Goal: Obtain resource: Obtain resource

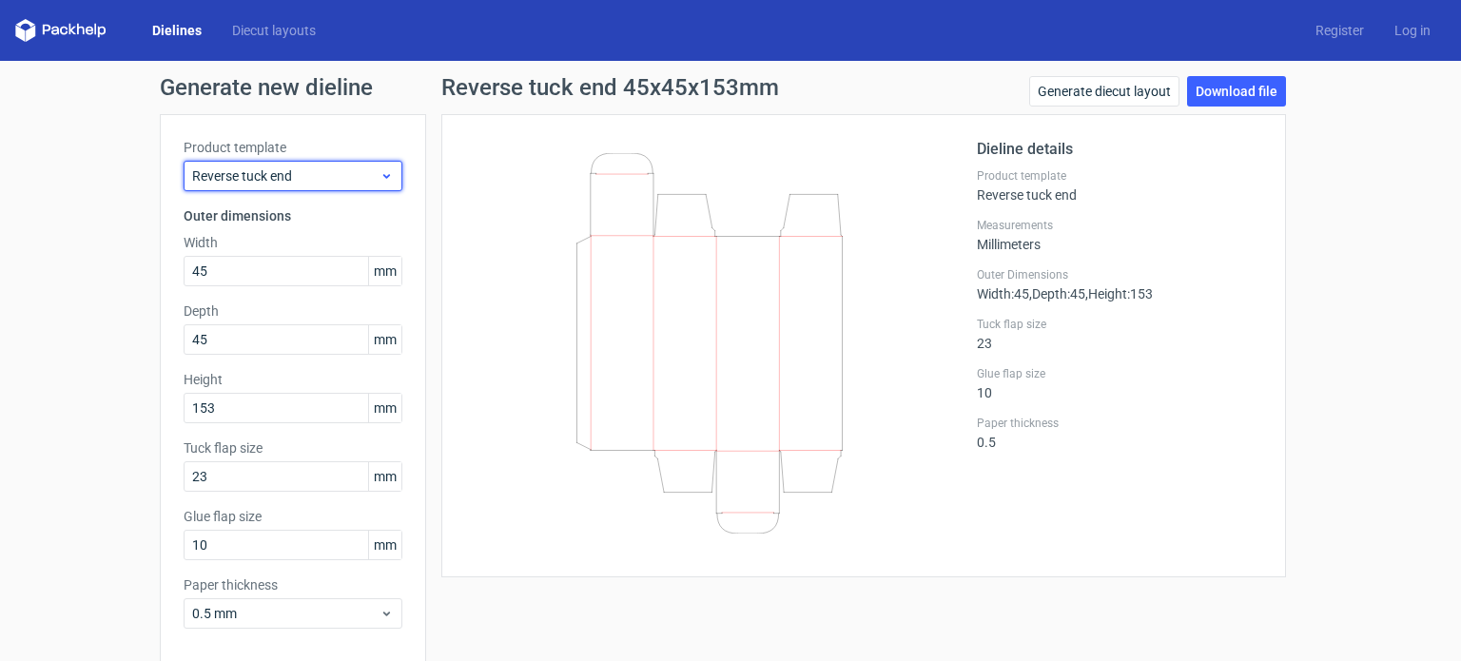
click at [346, 166] on span "Reverse tuck end" at bounding box center [285, 175] width 187 height 19
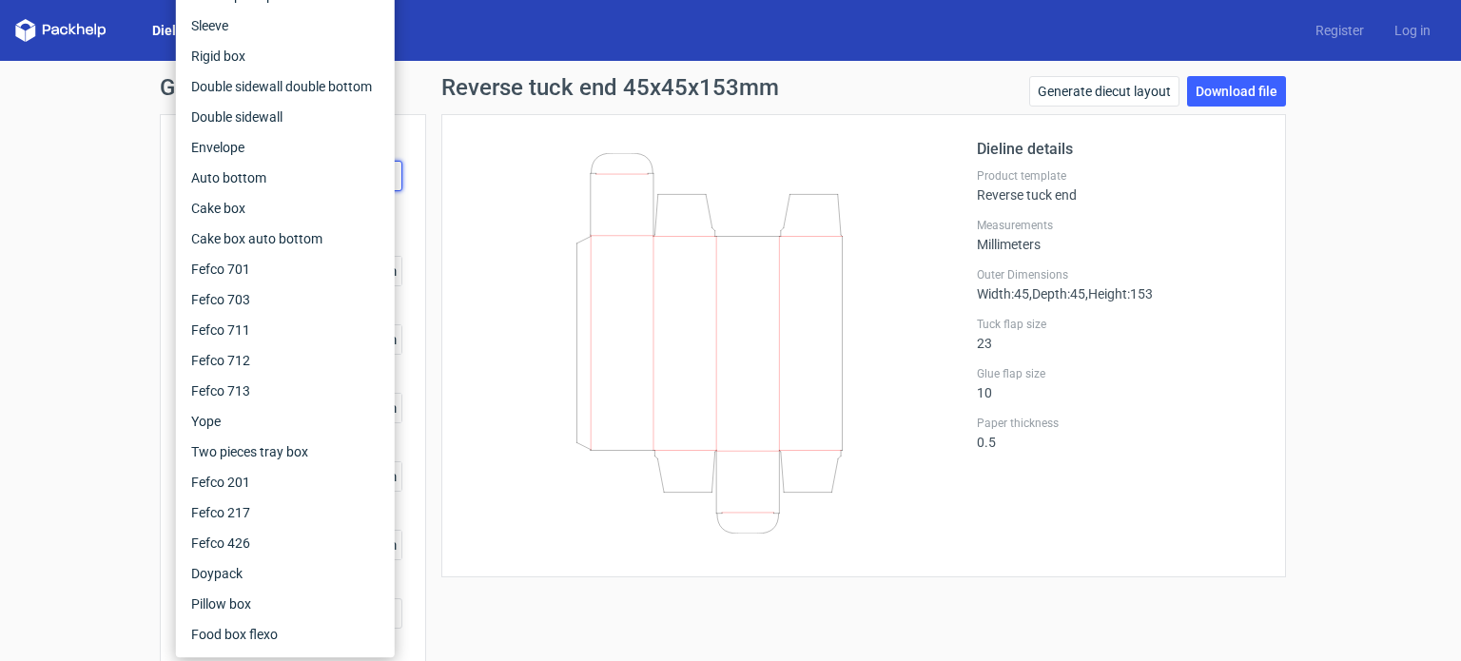
click at [465, 164] on div at bounding box center [721, 346] width 512 height 416
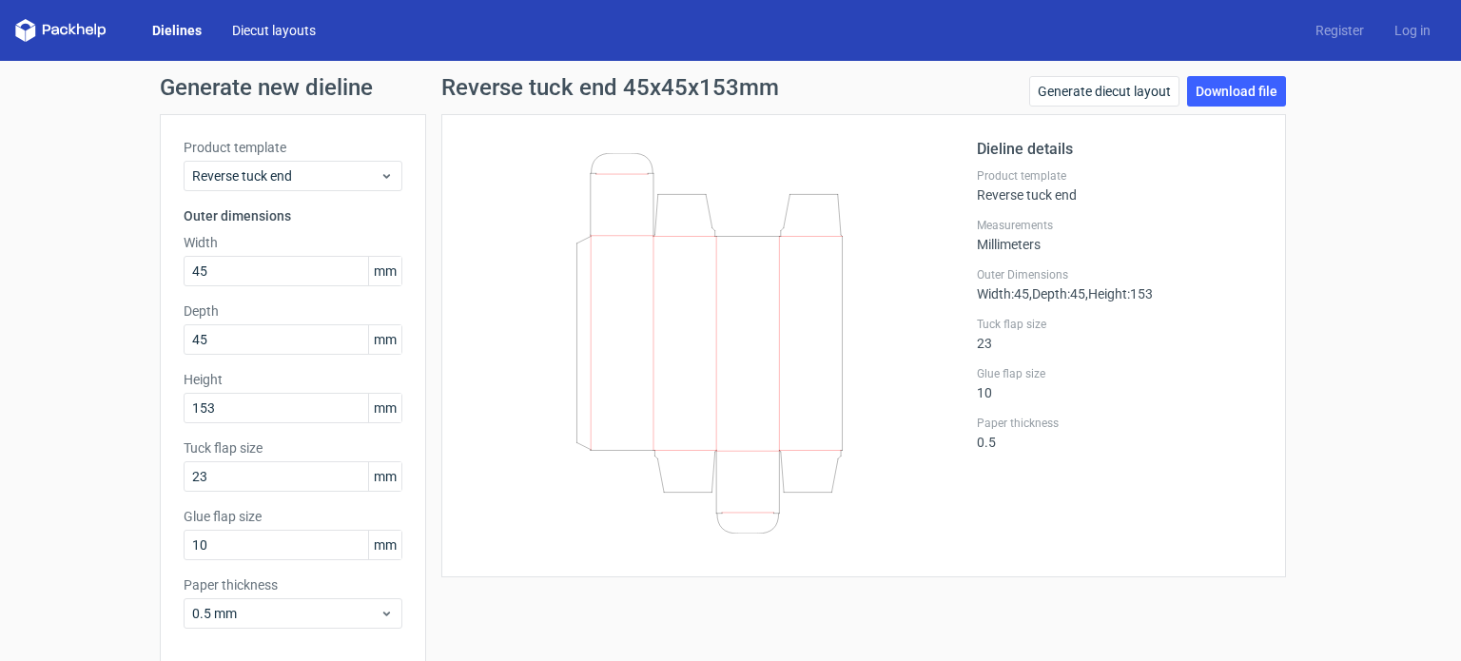
click at [278, 22] on link "Diecut layouts" at bounding box center [274, 30] width 114 height 19
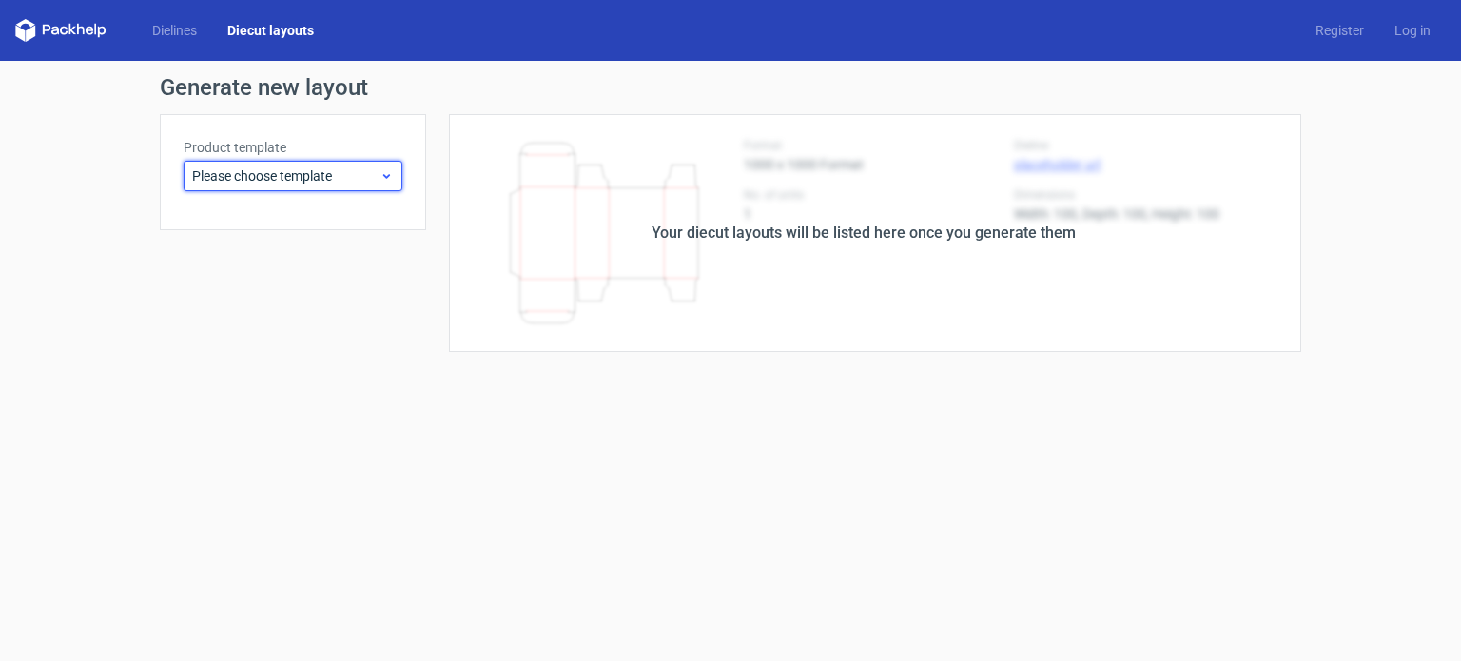
click at [362, 181] on span "Please choose template" at bounding box center [285, 175] width 187 height 19
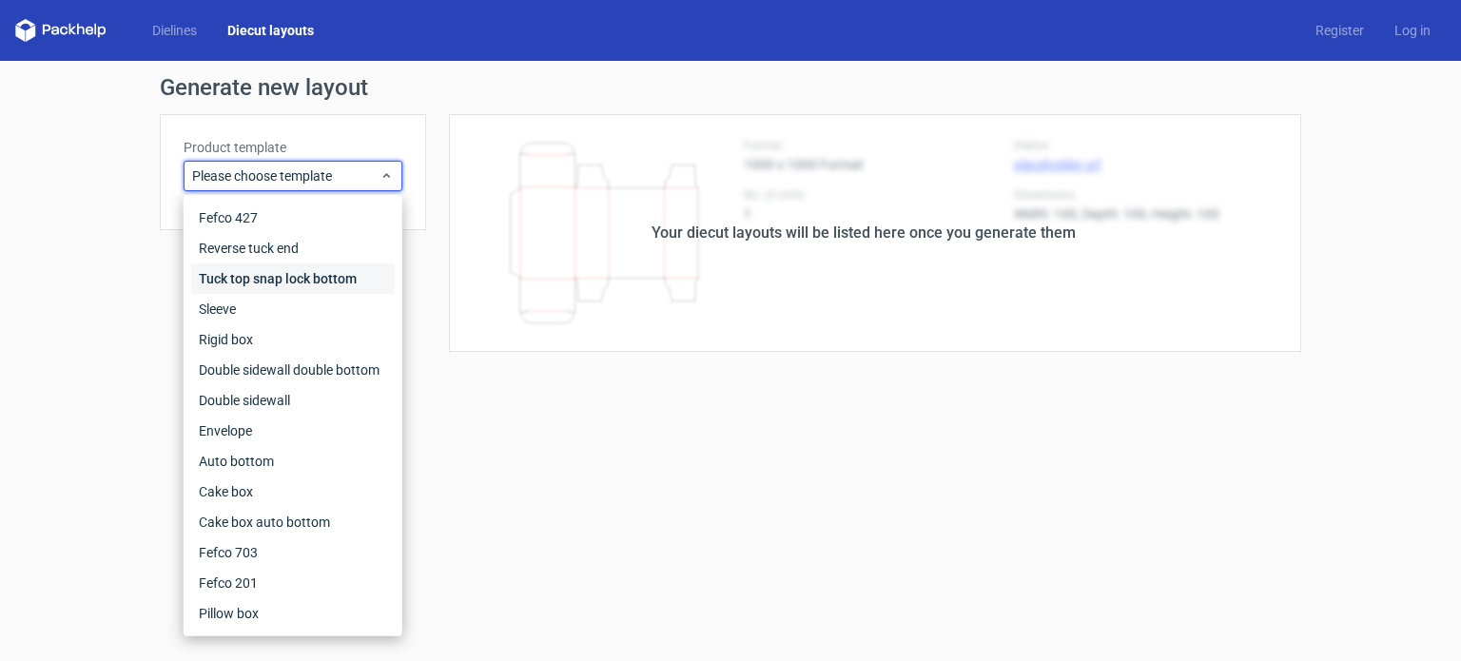
click at [293, 281] on div "Tuck top snap lock bottom" at bounding box center [293, 279] width 204 height 30
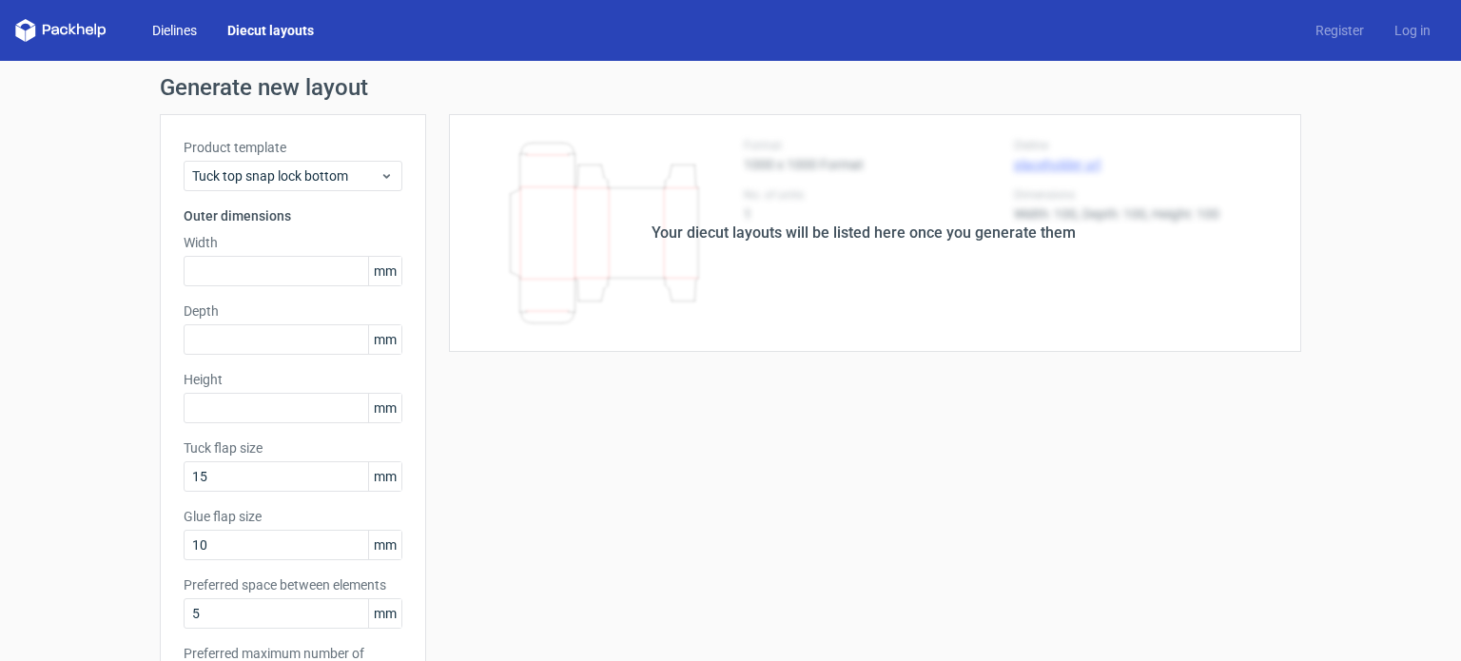
click at [180, 29] on link "Dielines" at bounding box center [174, 30] width 75 height 19
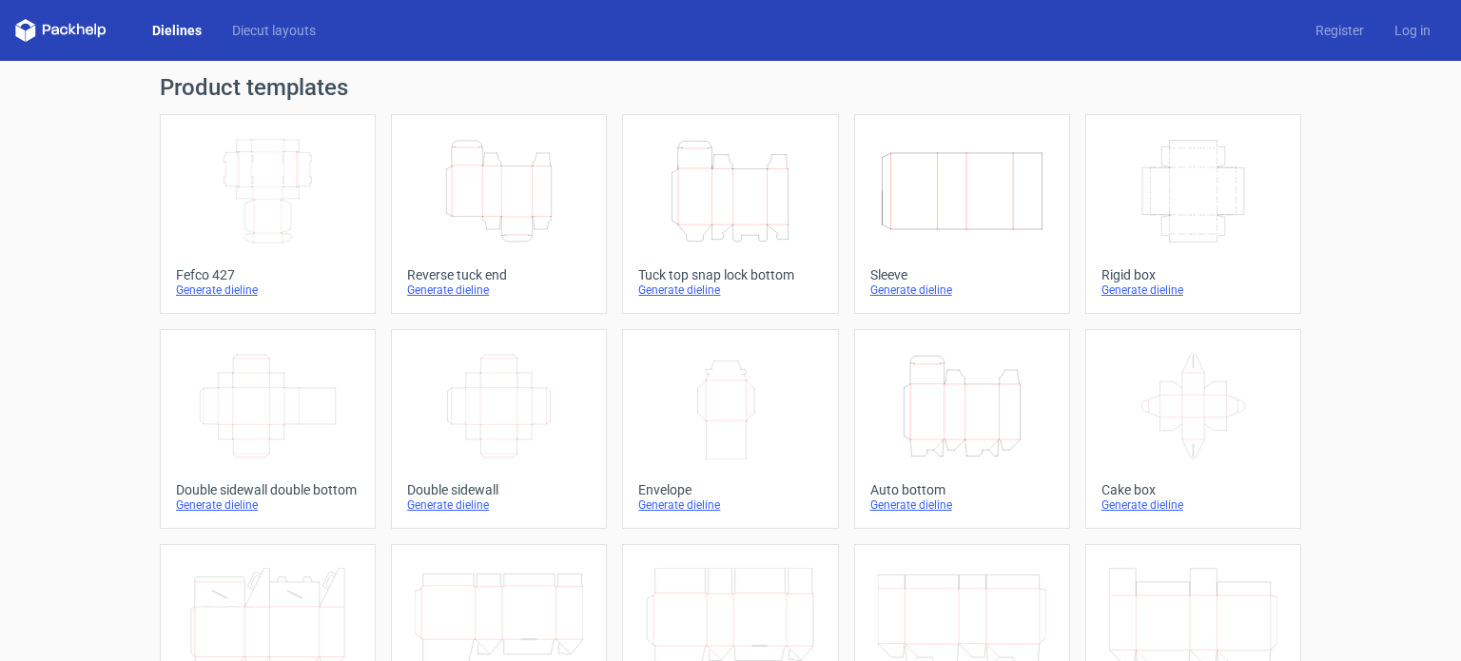
scroll to position [137, 0]
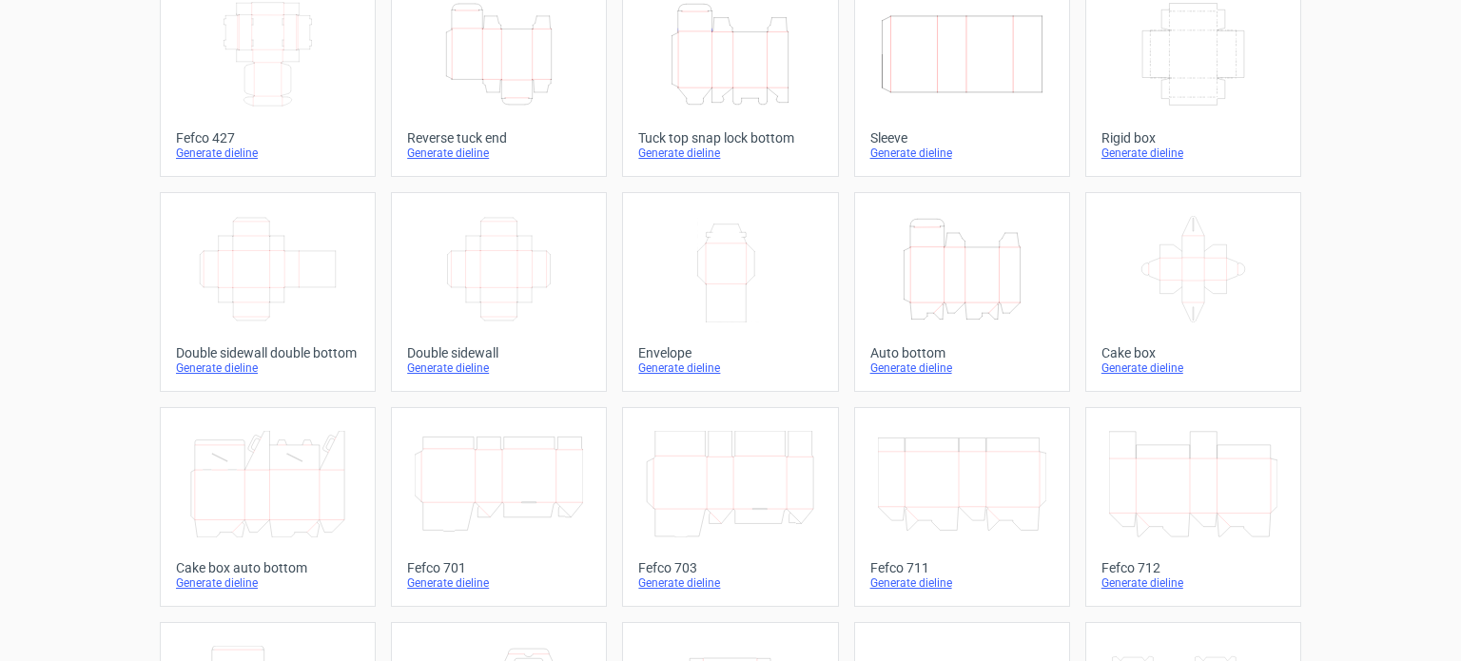
click at [944, 301] on icon "Height Depth Width" at bounding box center [962, 269] width 168 height 107
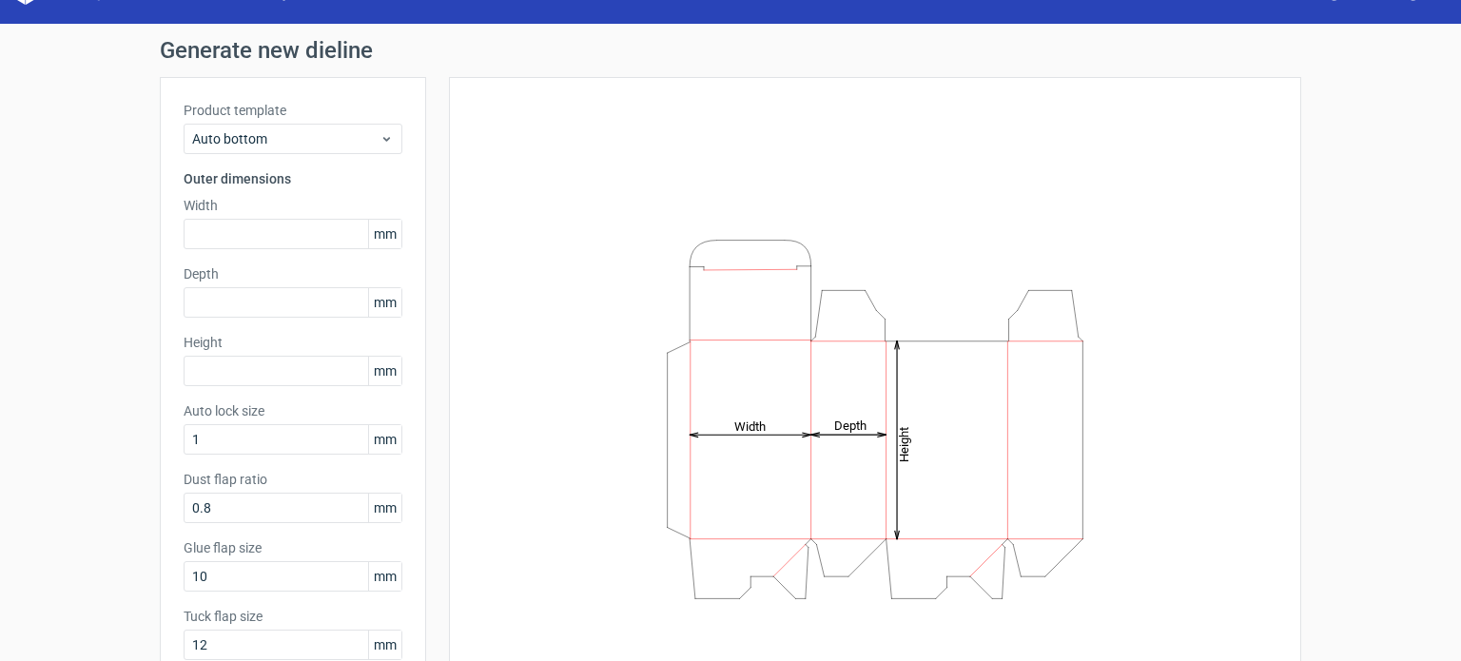
scroll to position [23, 0]
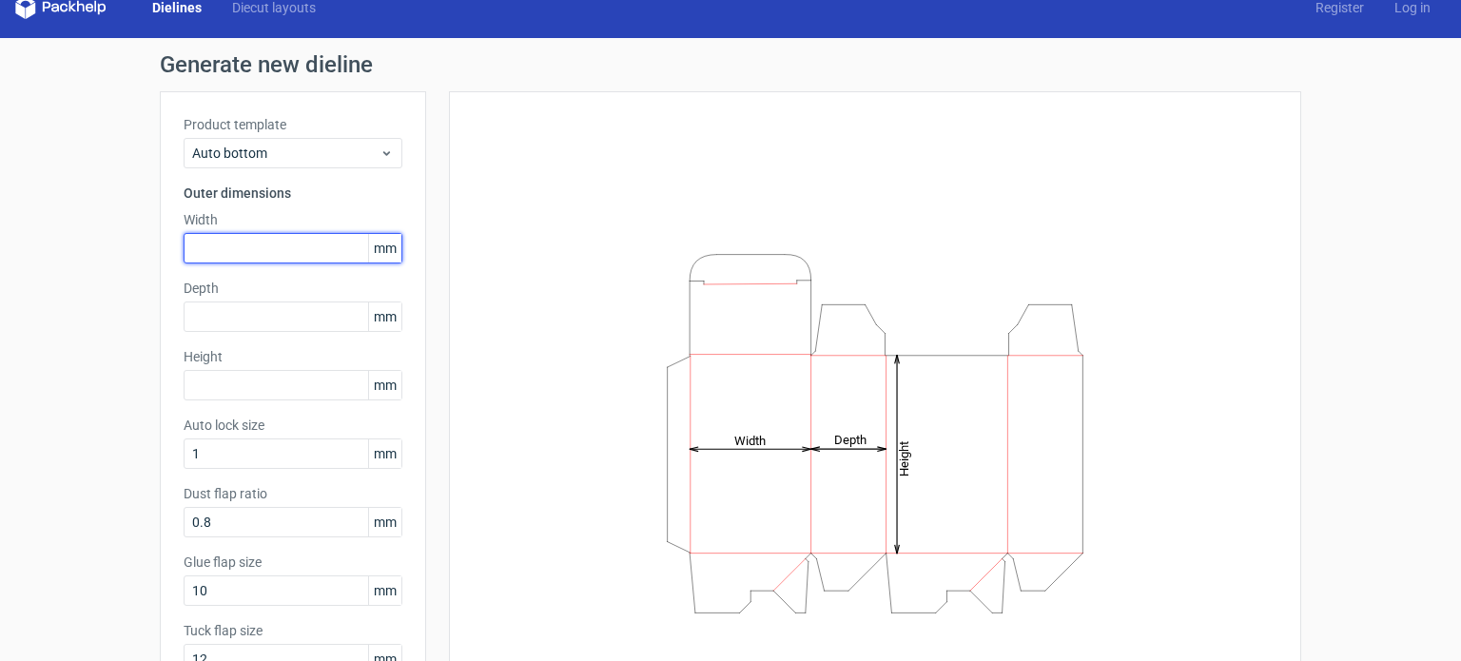
click at [288, 243] on input "text" at bounding box center [293, 248] width 219 height 30
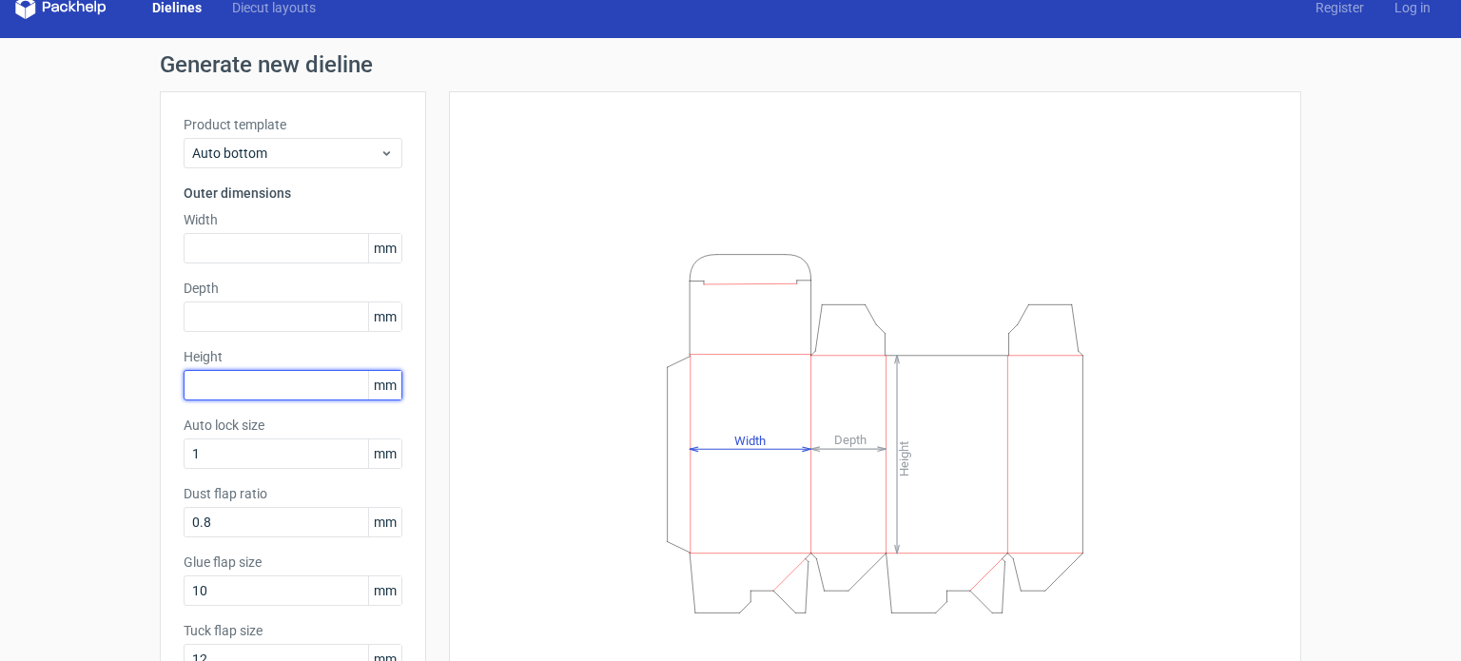
click at [236, 385] on input "text" at bounding box center [293, 385] width 219 height 30
type input "185"
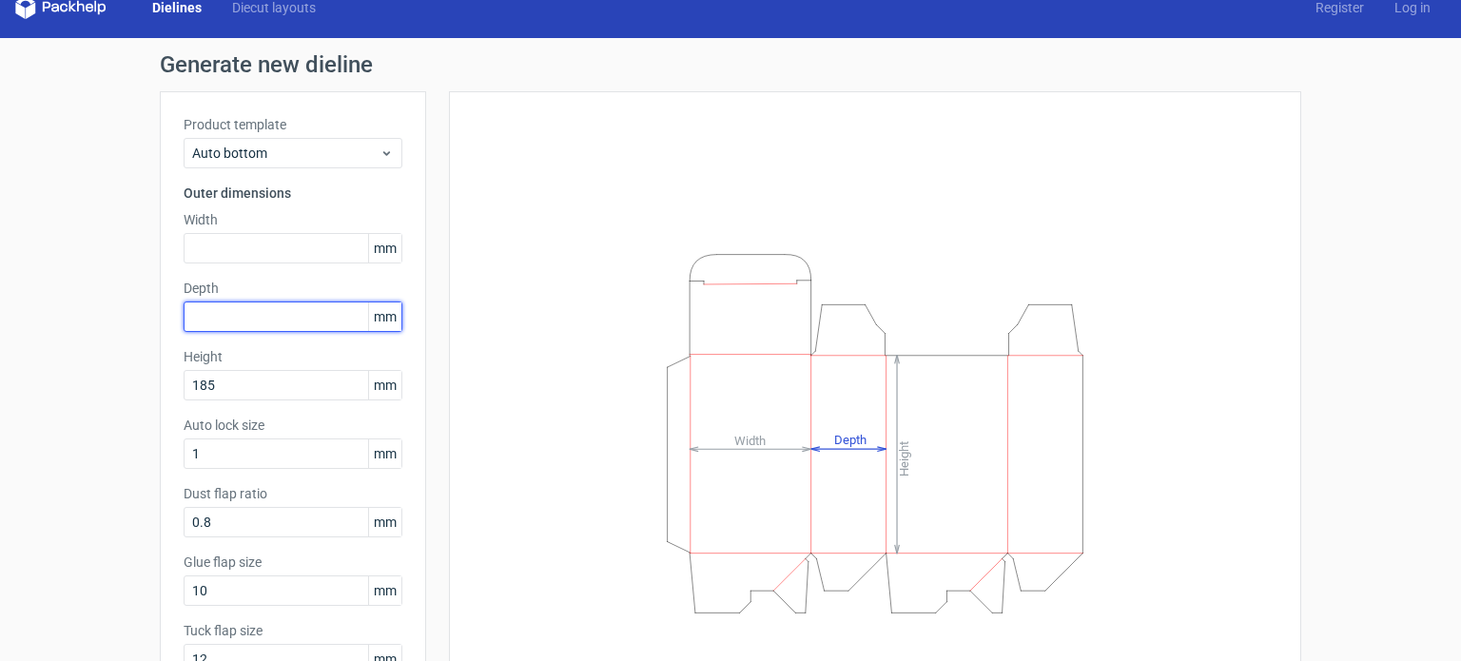
click at [240, 315] on input "text" at bounding box center [293, 317] width 219 height 30
type input "62"
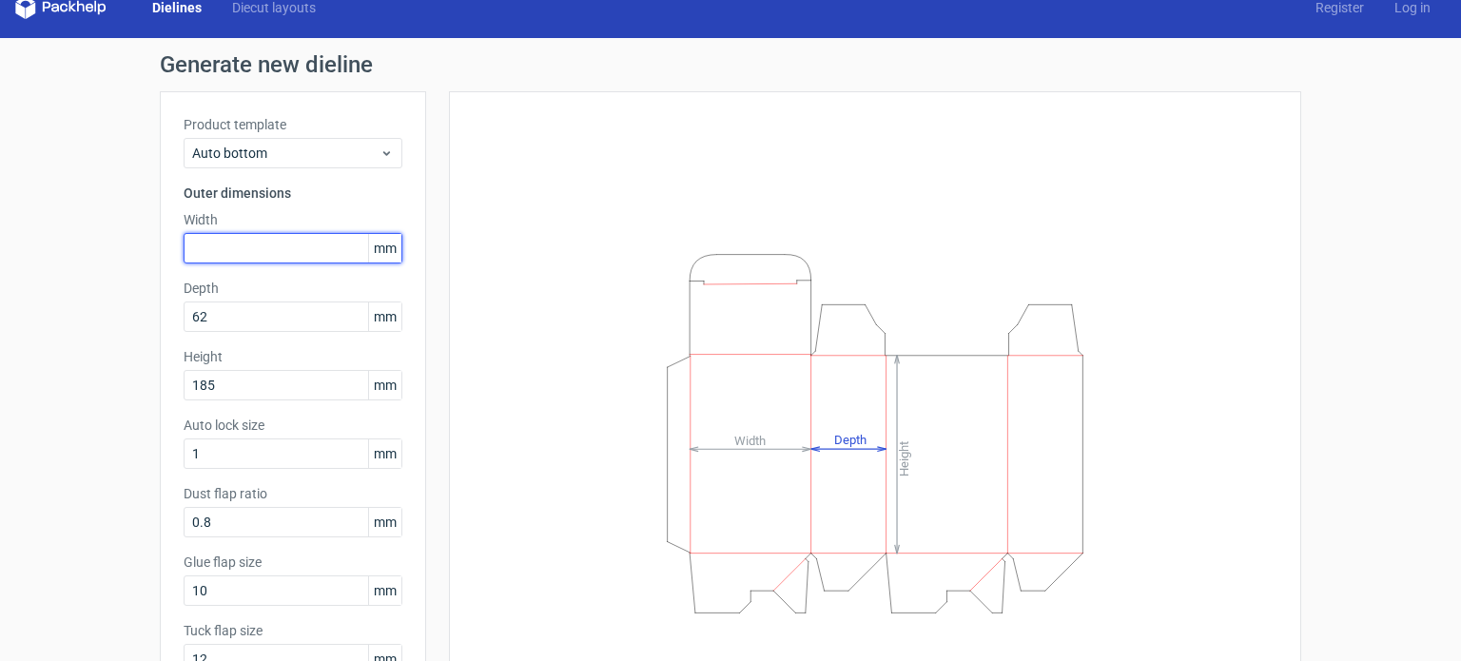
click at [248, 249] on input "text" at bounding box center [293, 248] width 219 height 30
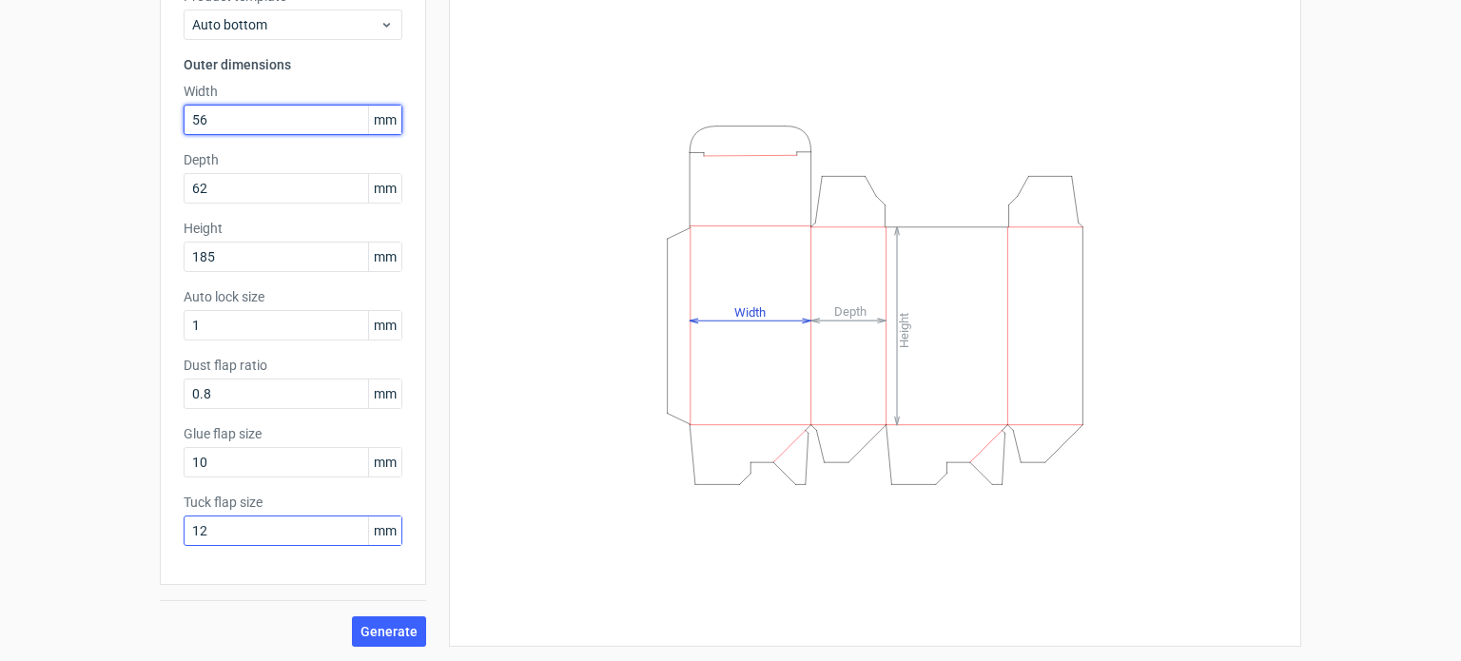
type input "56"
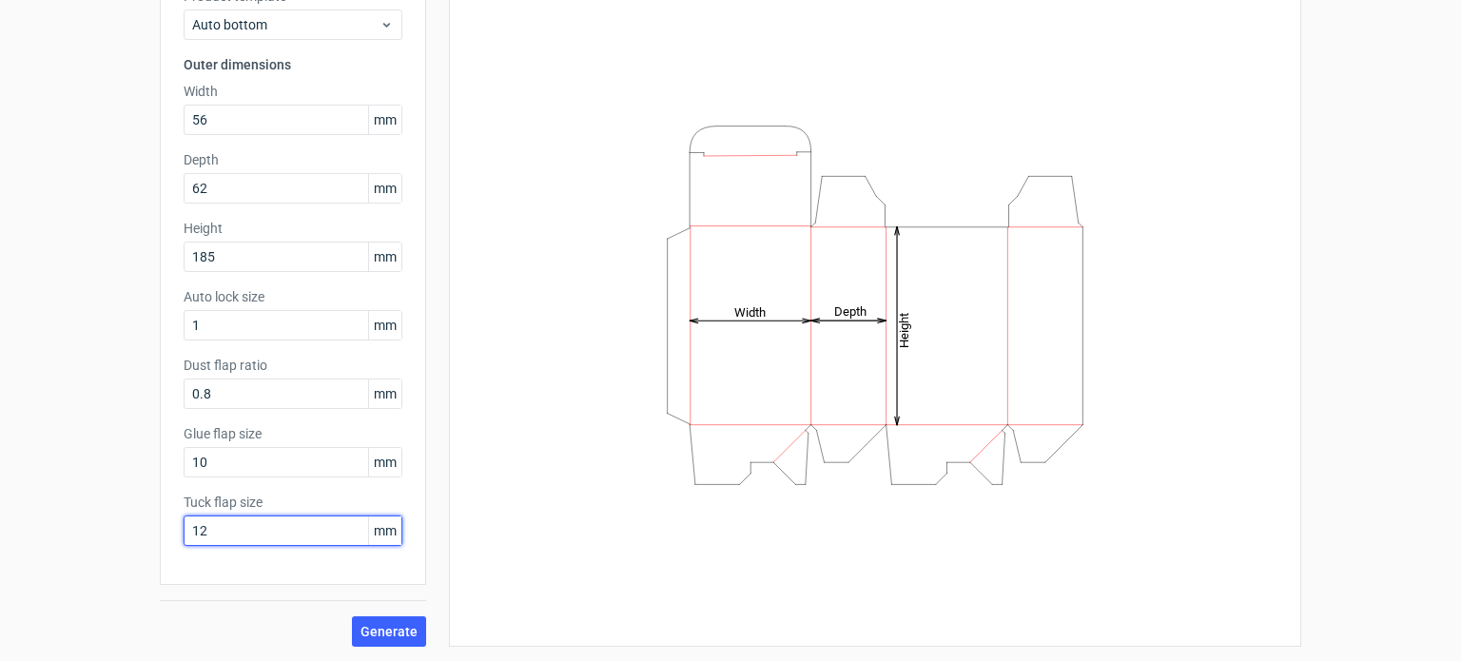
drag, startPoint x: 225, startPoint y: 524, endPoint x: 180, endPoint y: 530, distance: 45.1
click at [184, 530] on input "12" at bounding box center [293, 531] width 219 height 30
type input "24"
click at [381, 636] on span "Generate" at bounding box center [389, 631] width 57 height 13
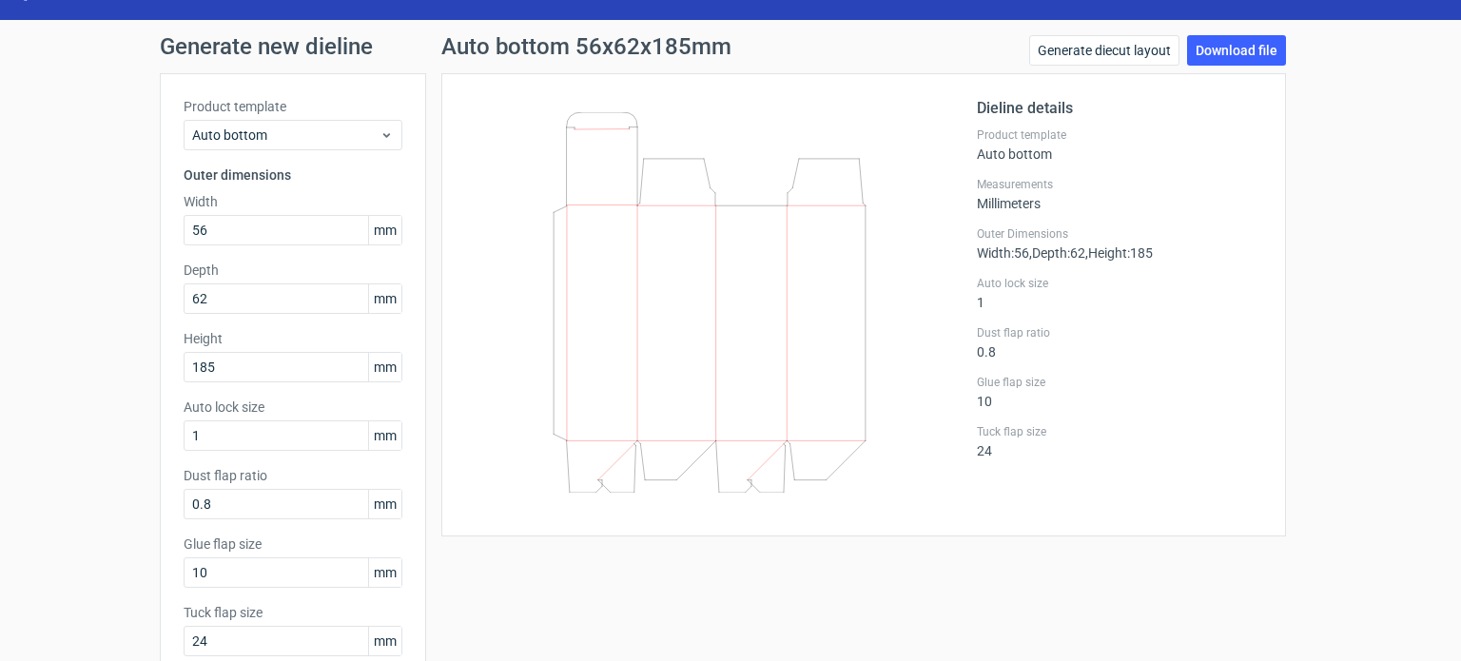
scroll to position [42, 0]
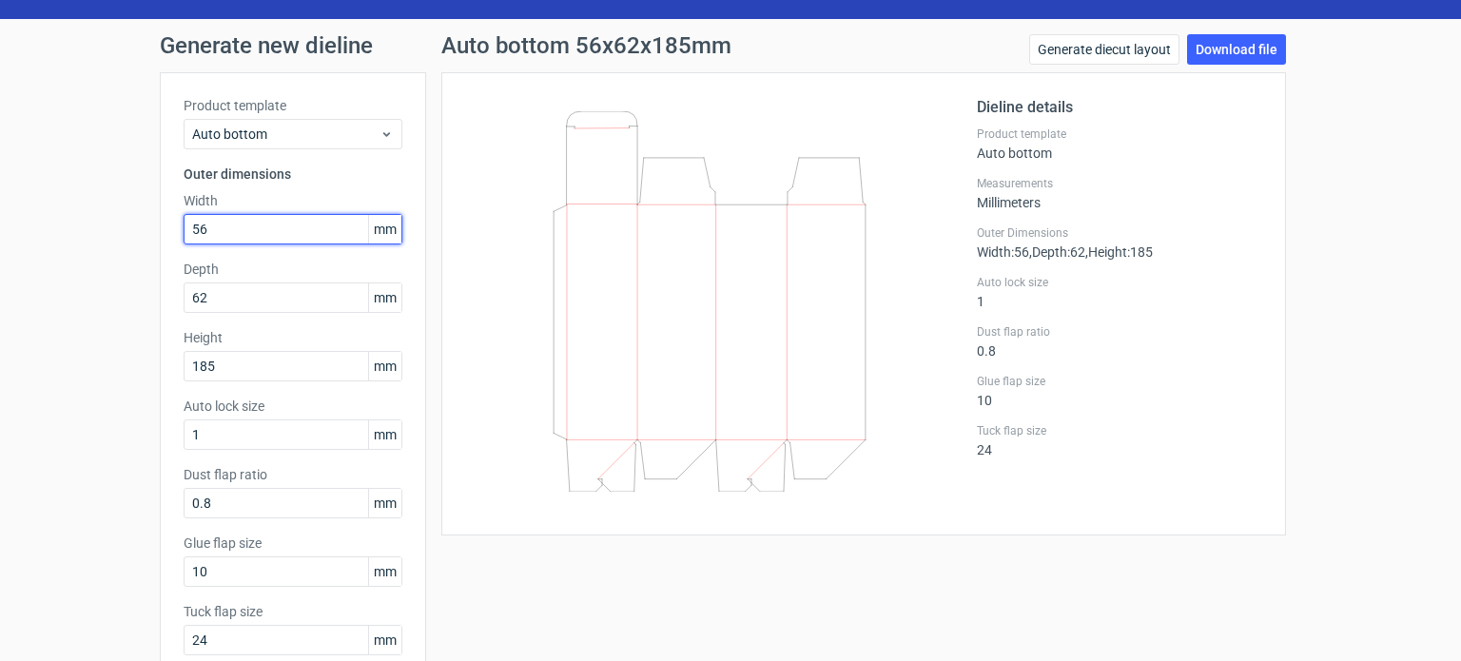
drag, startPoint x: 236, startPoint y: 232, endPoint x: 167, endPoint y: 236, distance: 68.6
click at [167, 236] on div "Product template Auto bottom Outer dimensions Width 56 mm Depth 62 mm Height 18…" at bounding box center [293, 383] width 266 height 622
type input "54"
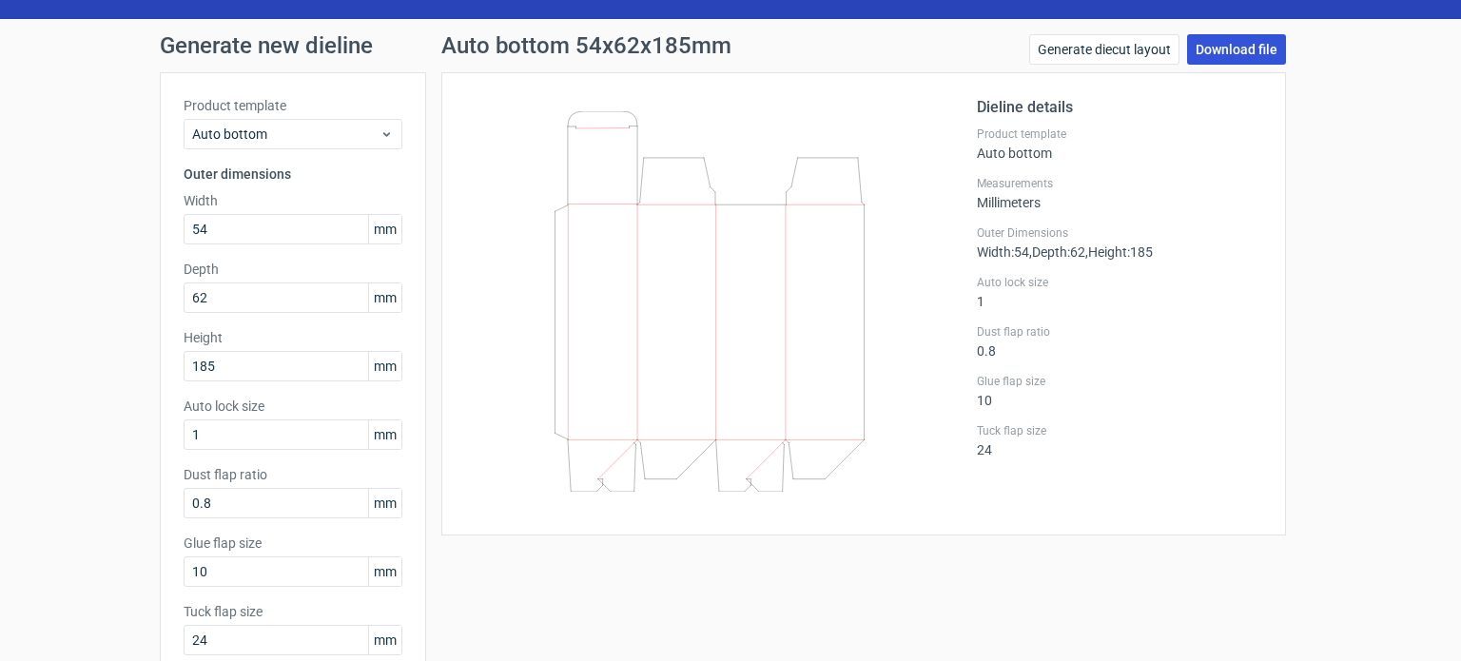
click at [1222, 44] on link "Download file" at bounding box center [1236, 49] width 99 height 30
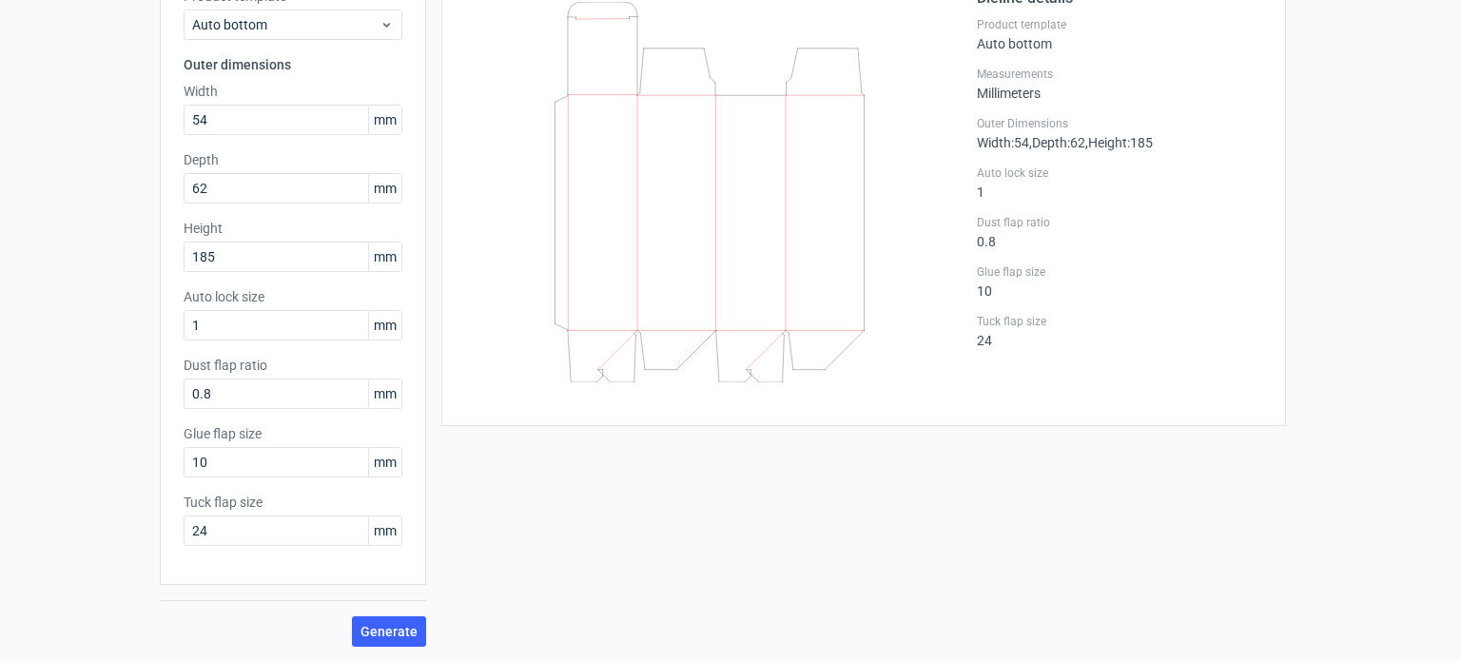
scroll to position [0, 0]
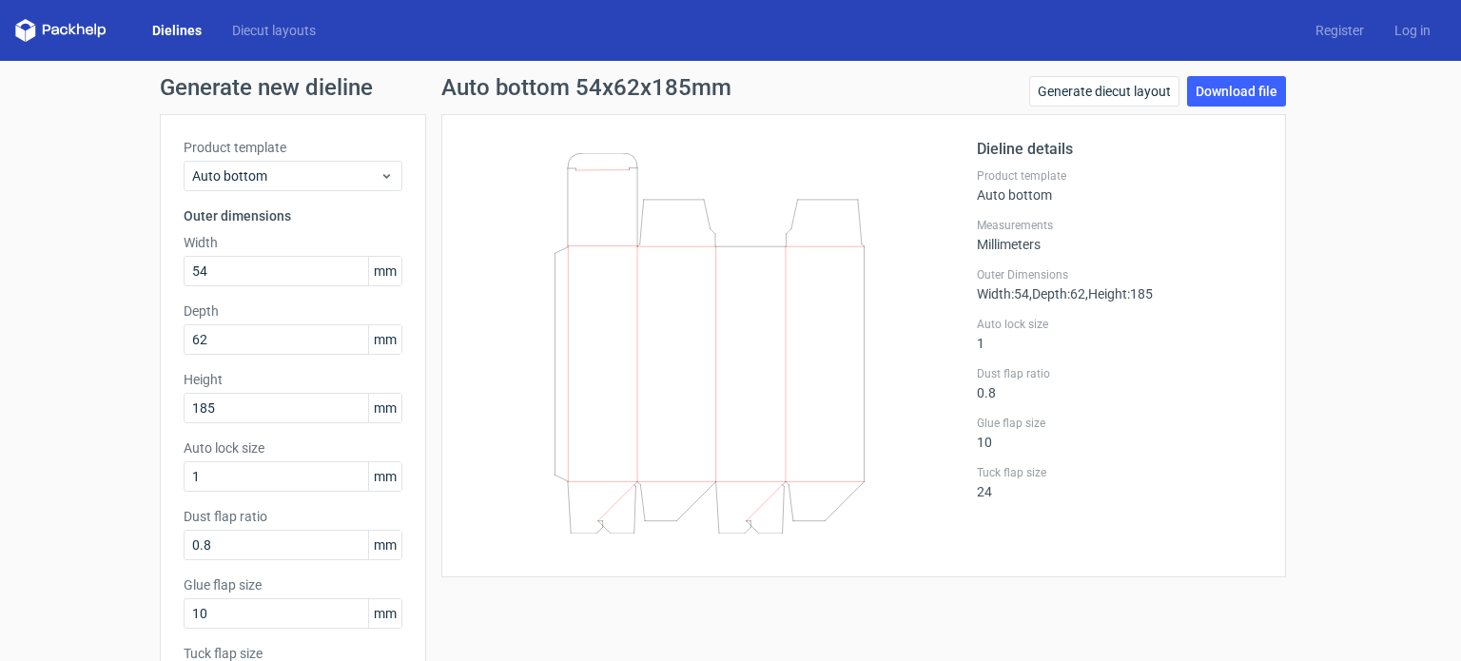
click at [183, 25] on link "Dielines" at bounding box center [177, 30] width 80 height 19
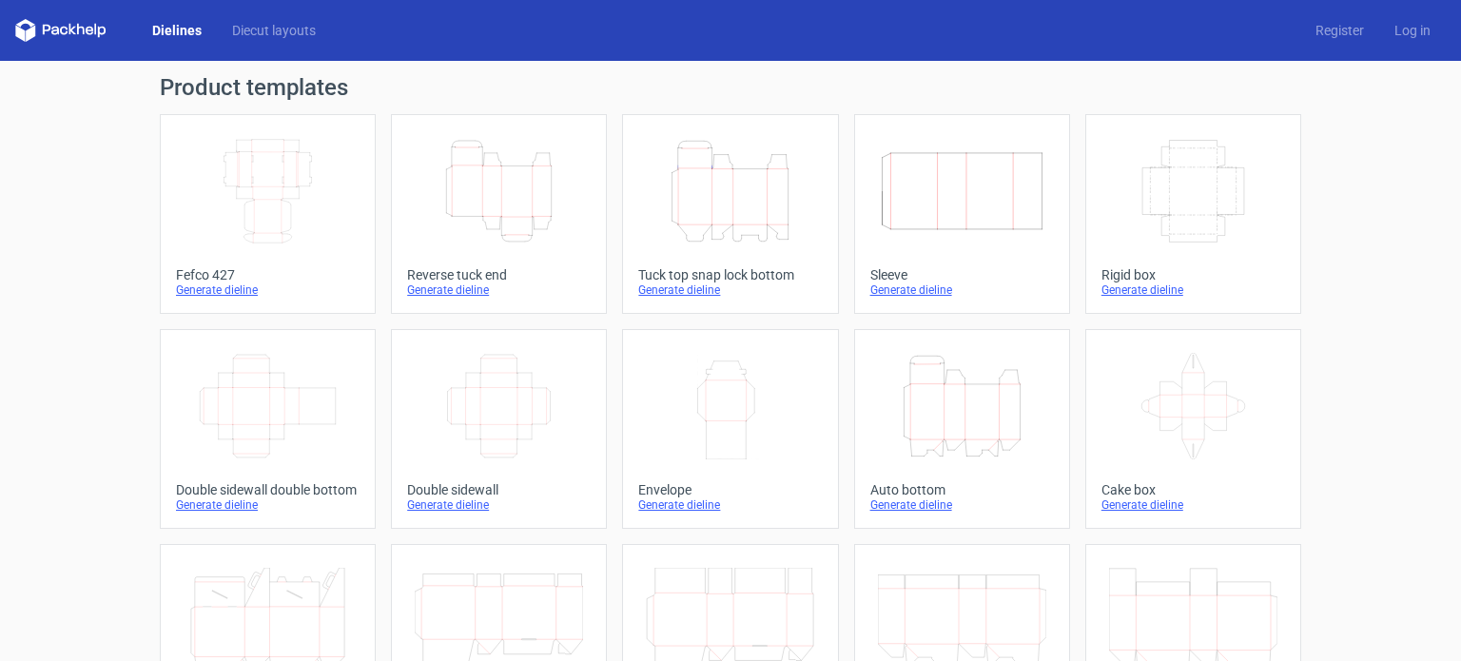
click at [894, 414] on icon "Height Depth Width" at bounding box center [962, 406] width 168 height 107
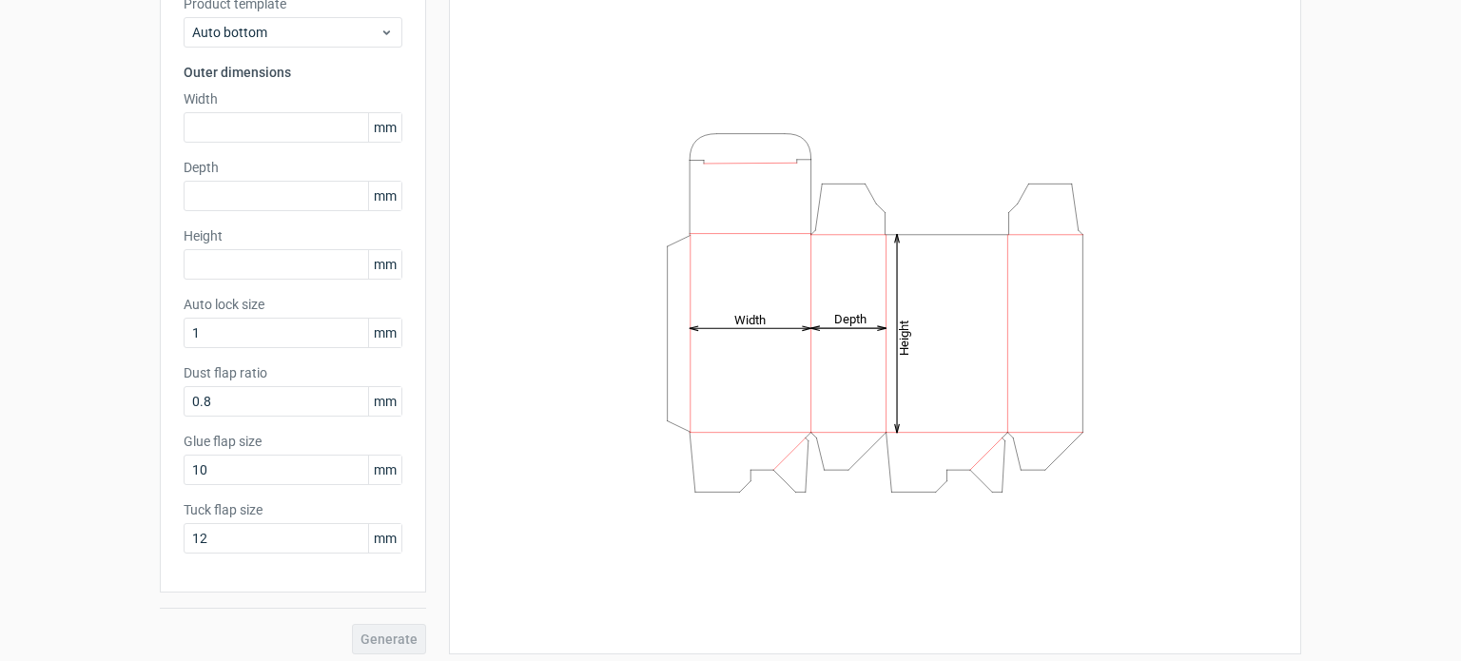
scroll to position [145, 0]
click at [246, 250] on input "text" at bounding box center [293, 263] width 219 height 30
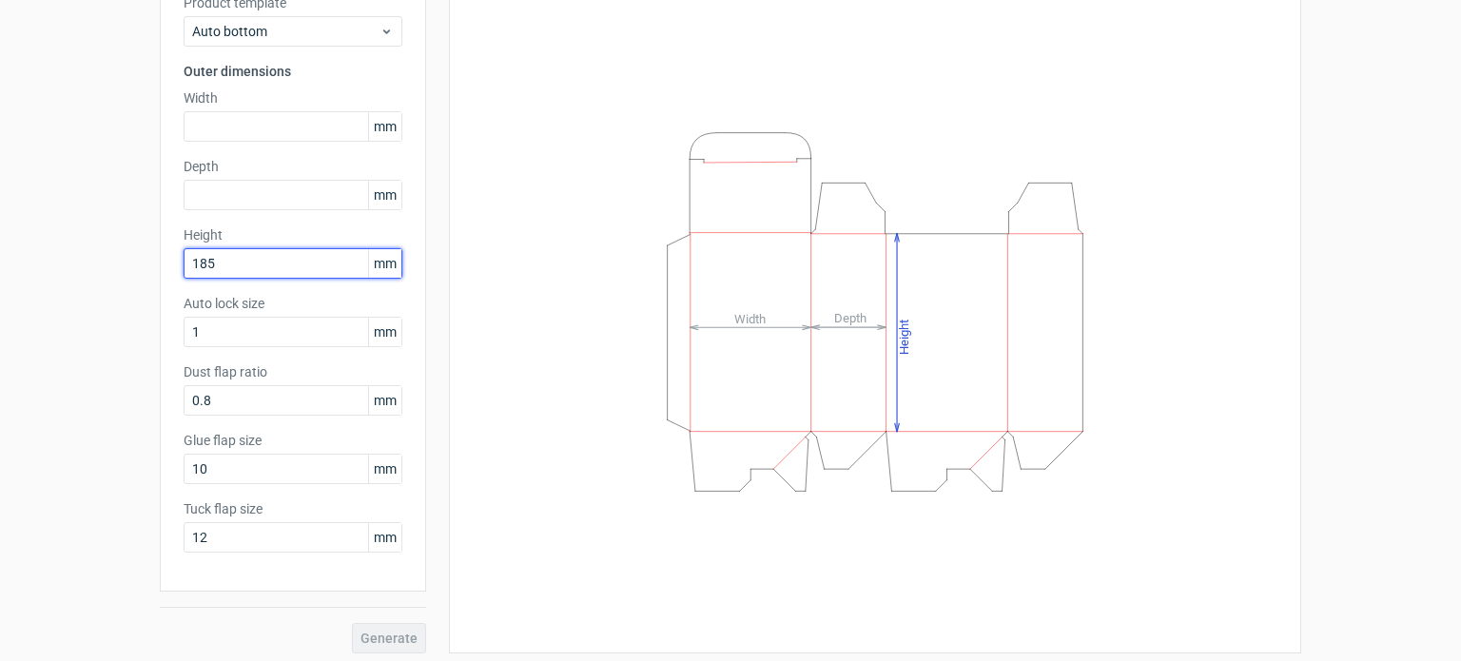
type input "185"
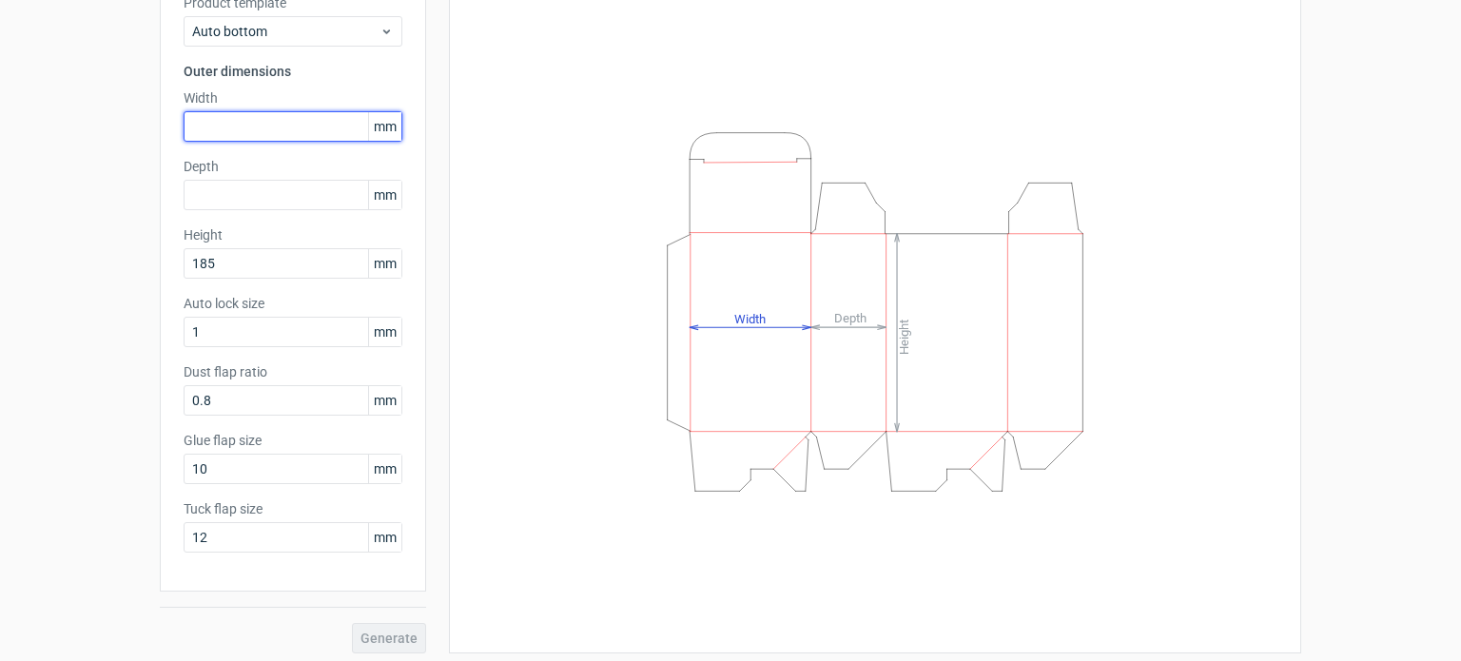
click at [266, 118] on input "text" at bounding box center [293, 126] width 219 height 30
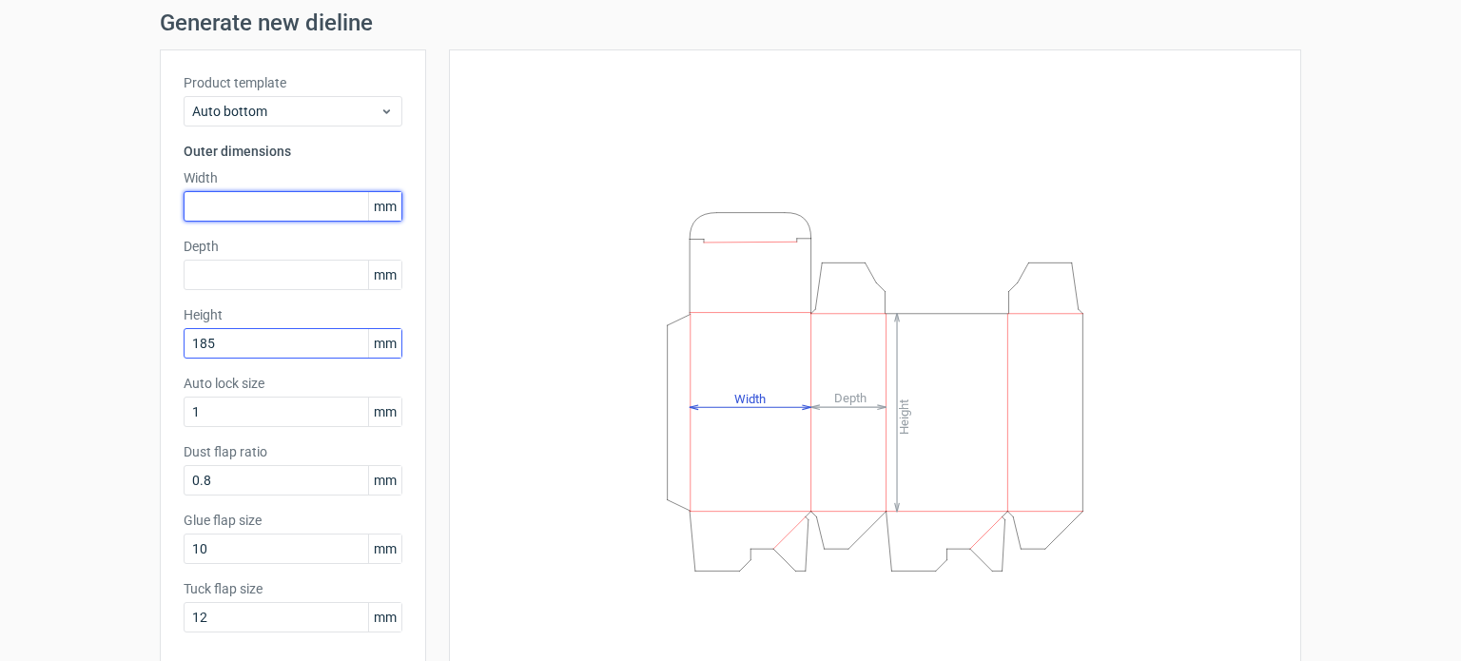
scroll to position [62, 0]
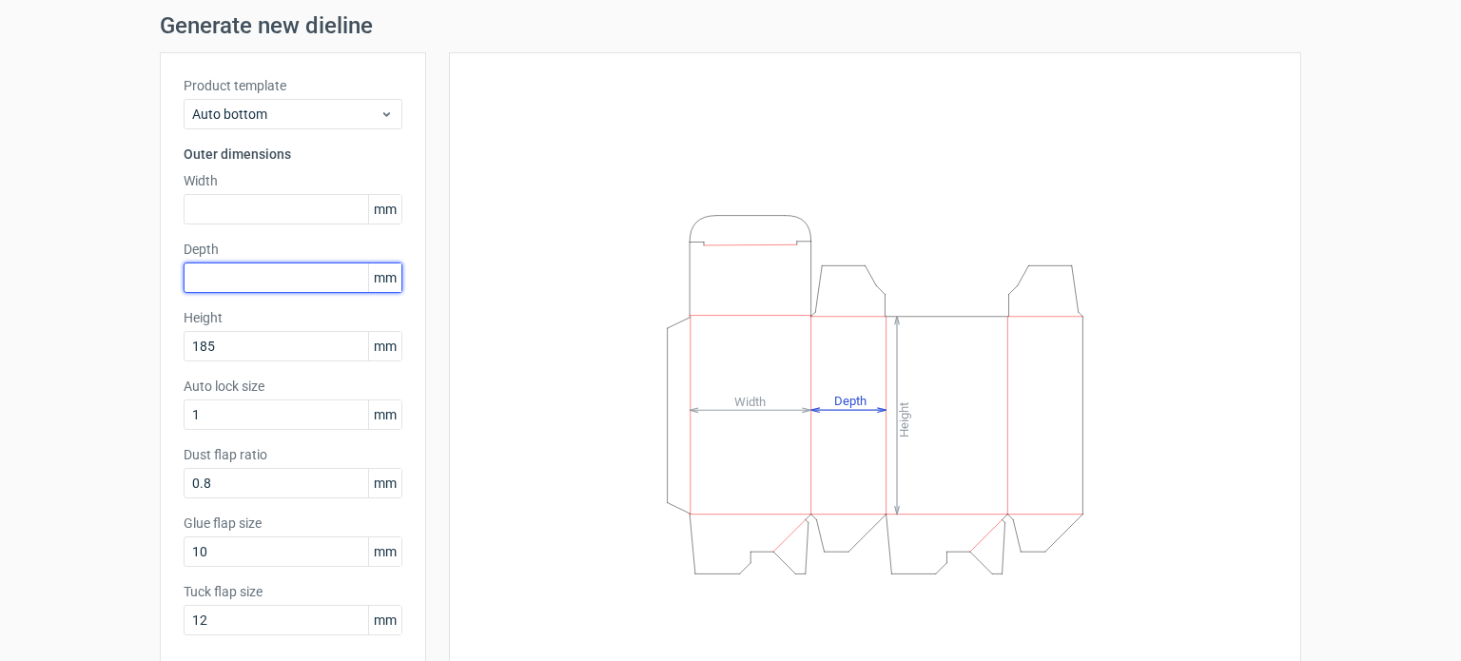
click at [297, 268] on input "text" at bounding box center [293, 278] width 219 height 30
drag, startPoint x: 298, startPoint y: 275, endPoint x: 169, endPoint y: 289, distance: 129.2
click at [169, 289] on div "Product template Auto bottom Outer dimensions Width mm Depth 62 mm Height 185 m…" at bounding box center [293, 363] width 266 height 622
type input "54"
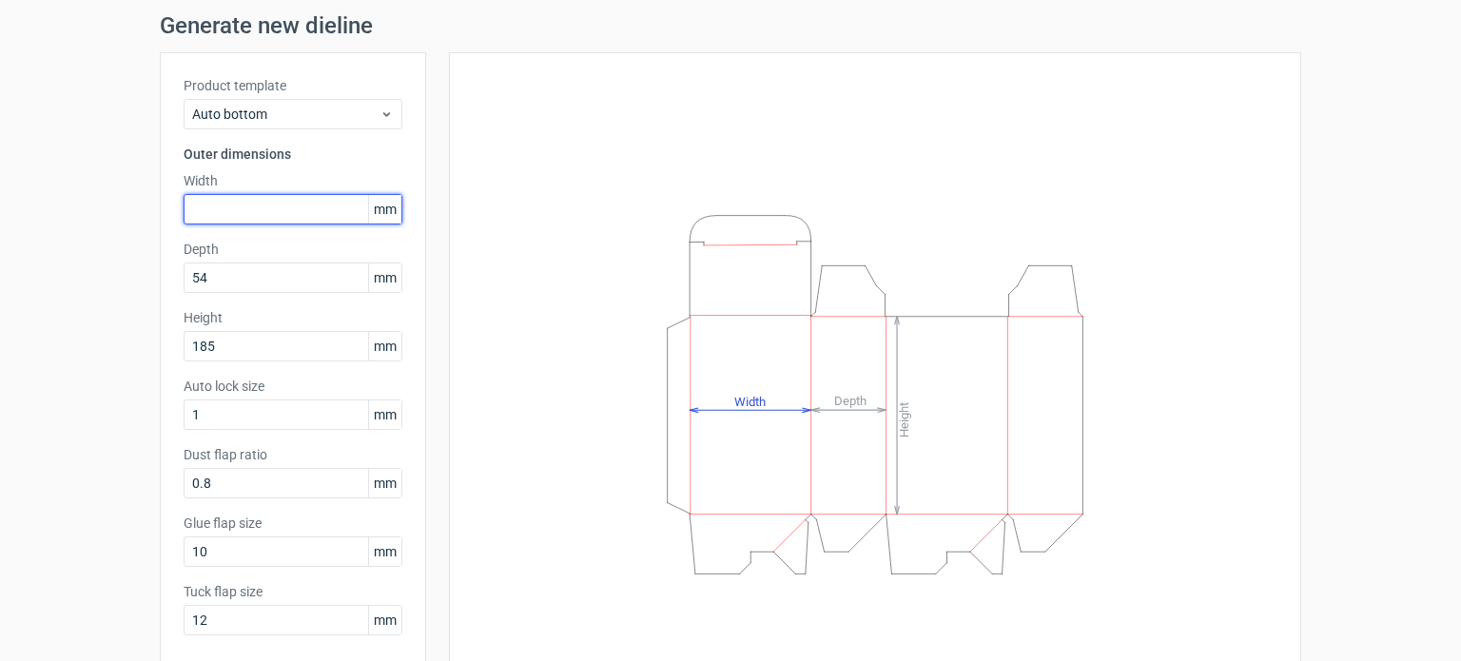
click at [235, 216] on input "text" at bounding box center [293, 209] width 219 height 30
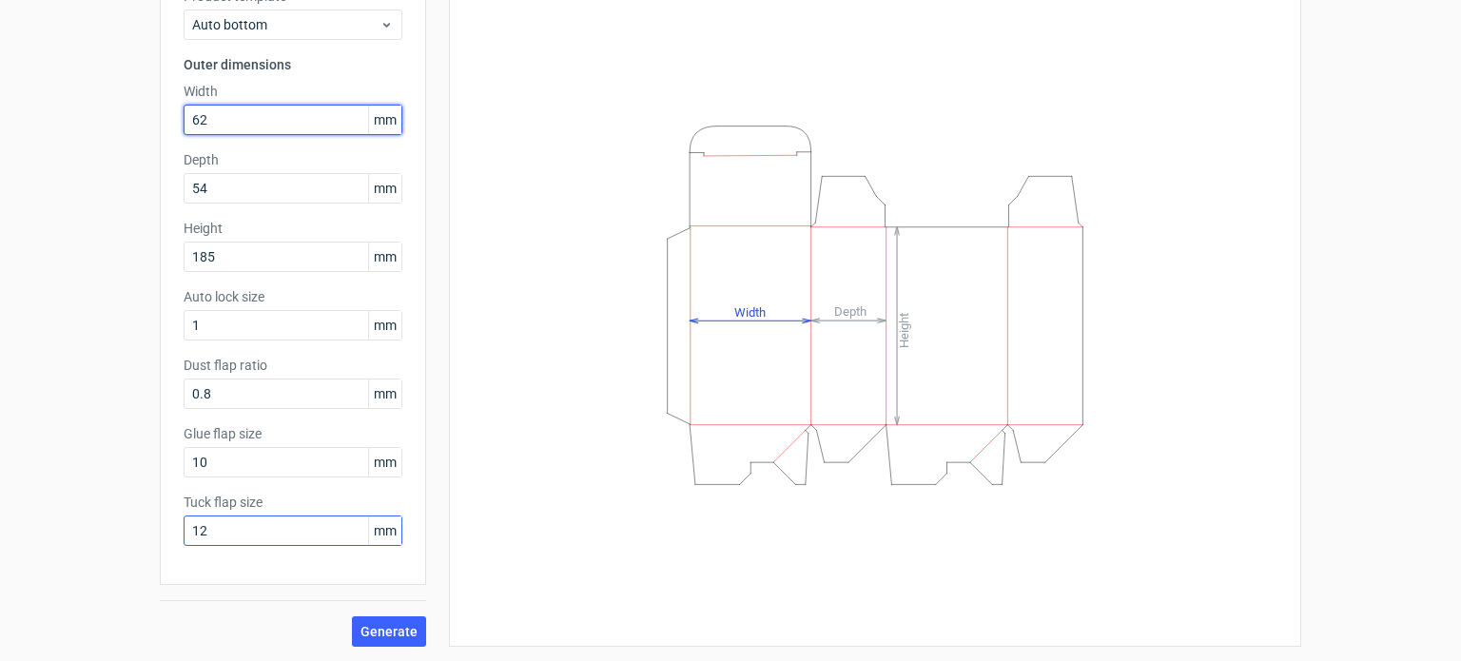
type input "62"
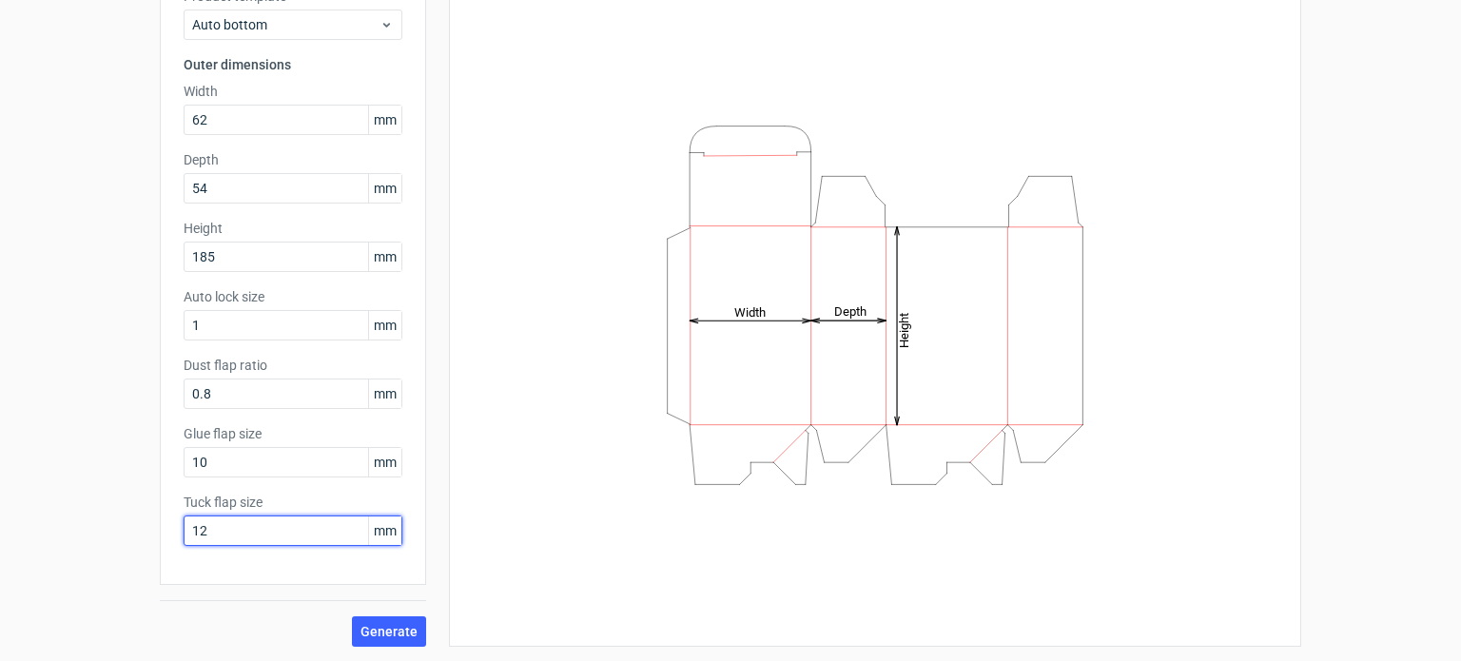
drag, startPoint x: 269, startPoint y: 537, endPoint x: 174, endPoint y: 535, distance: 95.2
click at [174, 535] on div "Product template Auto bottom Outer dimensions Width 62 mm Depth 54 mm Height 18…" at bounding box center [293, 274] width 266 height 622
type input "25"
click at [377, 631] on span "Generate" at bounding box center [389, 631] width 57 height 13
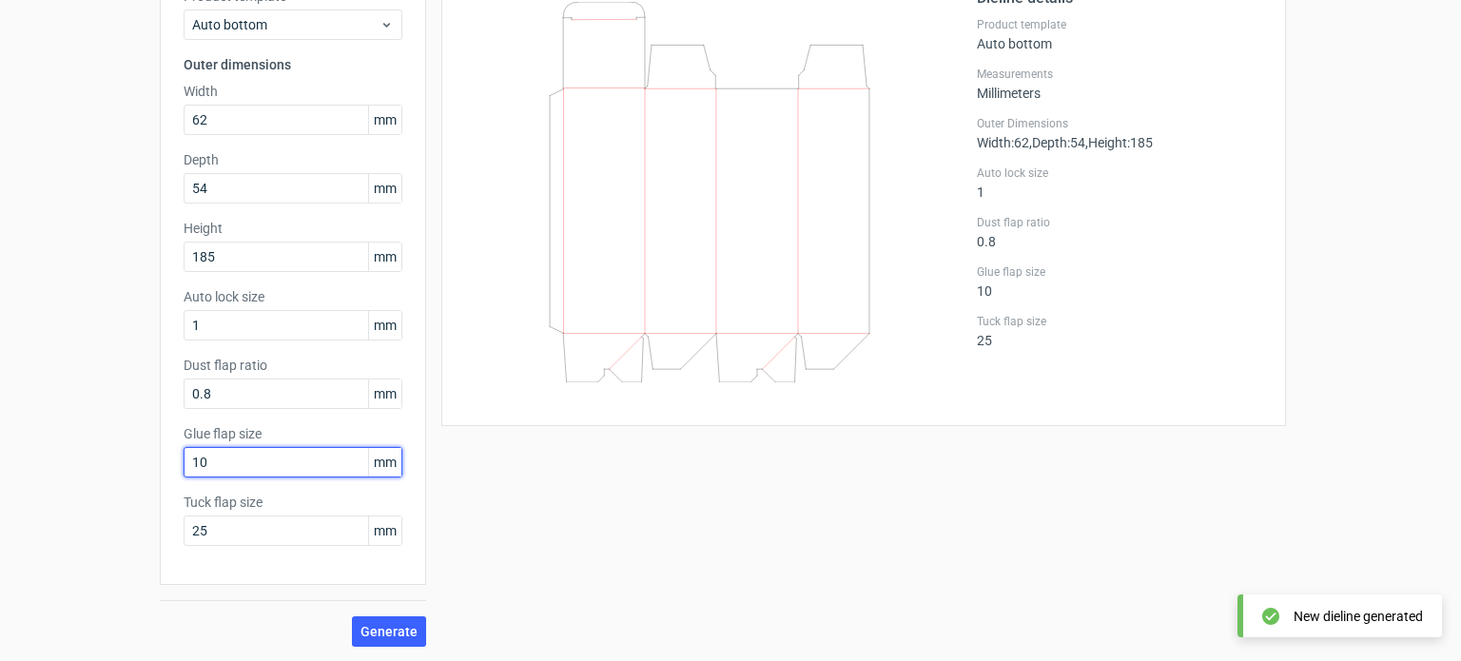
drag, startPoint x: 252, startPoint y: 466, endPoint x: 156, endPoint y: 478, distance: 96.8
click at [160, 478] on div "Product template Auto bottom Outer dimensions Width 62 mm Depth 54 mm Height 18…" at bounding box center [293, 274] width 266 height 622
type input "15"
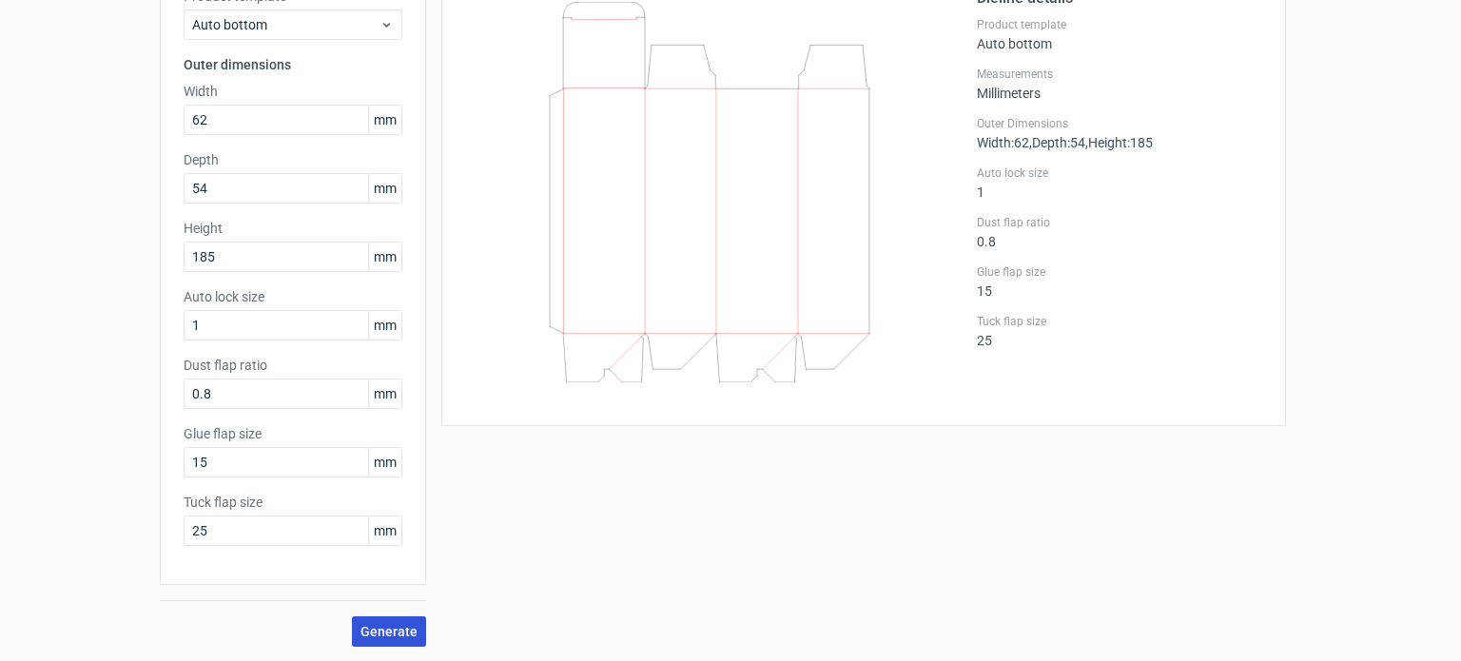
click at [395, 629] on span "Generate" at bounding box center [389, 631] width 57 height 13
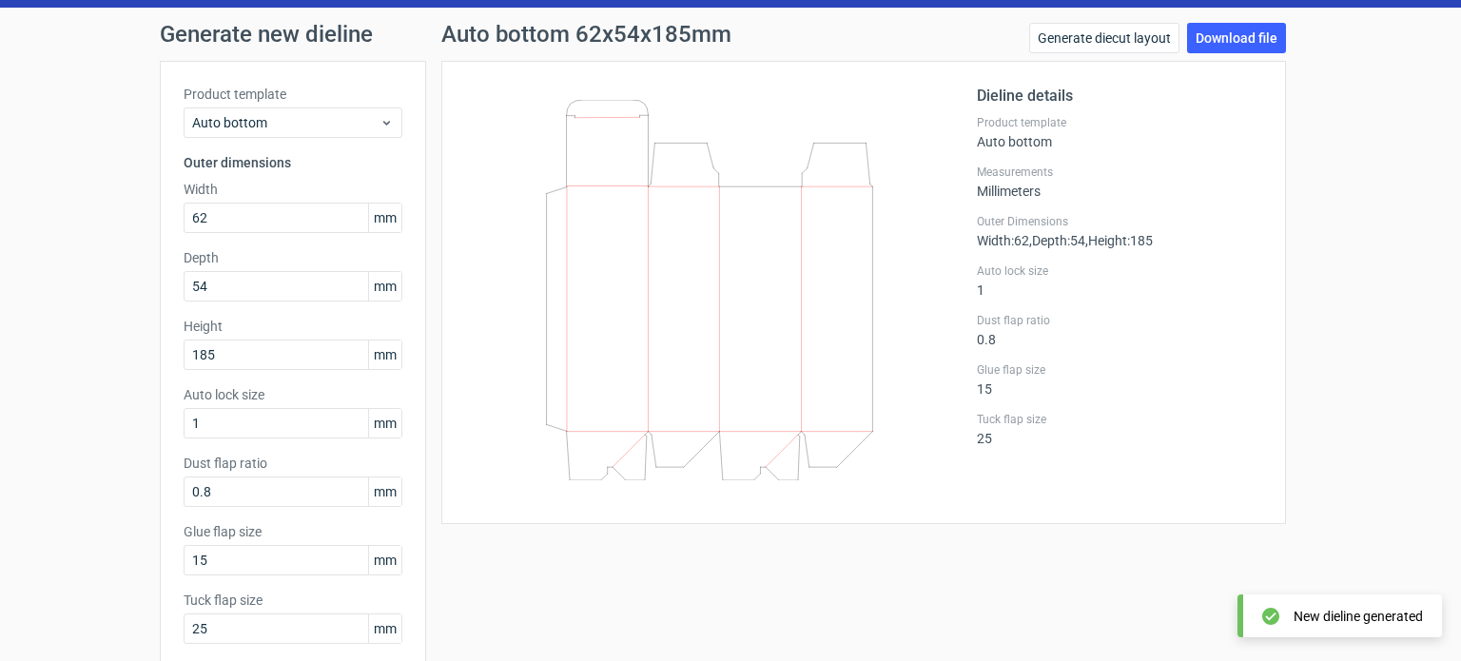
scroll to position [47, 0]
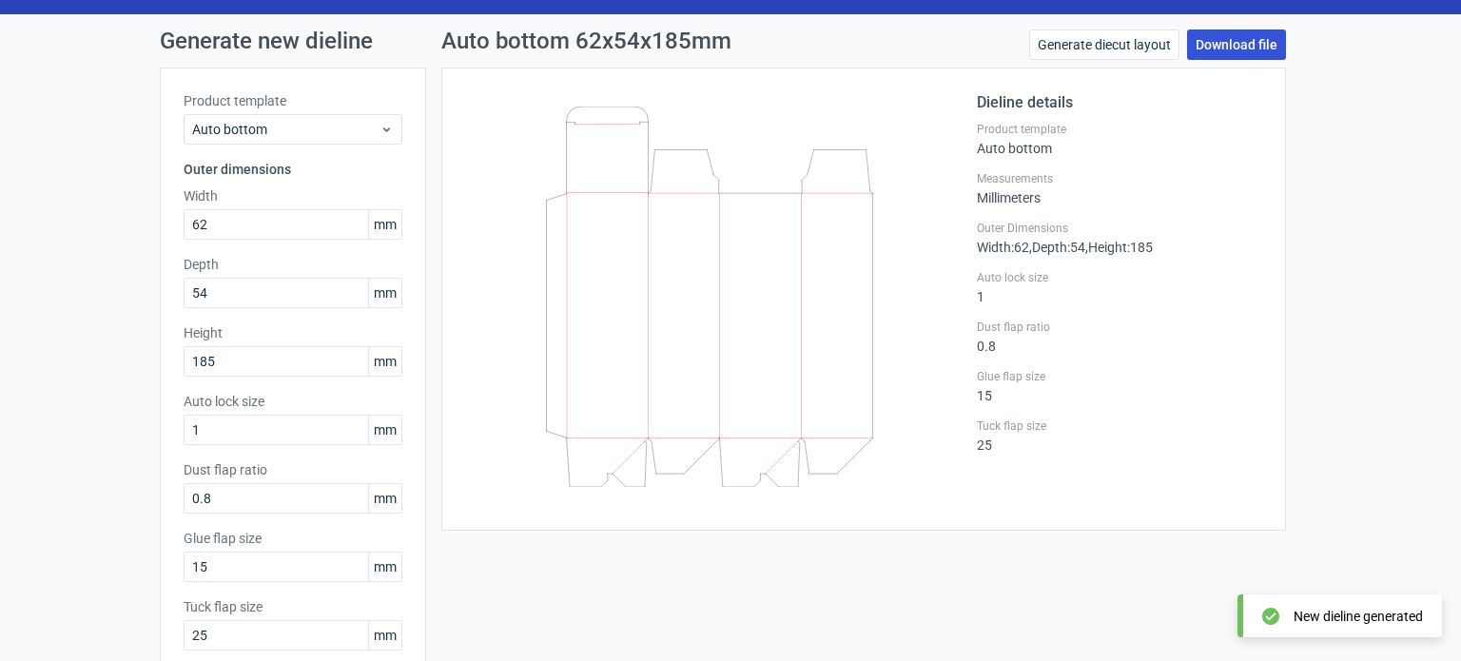
click at [1270, 36] on link "Download file" at bounding box center [1236, 44] width 99 height 30
